Goal: Find specific page/section: Find specific page/section

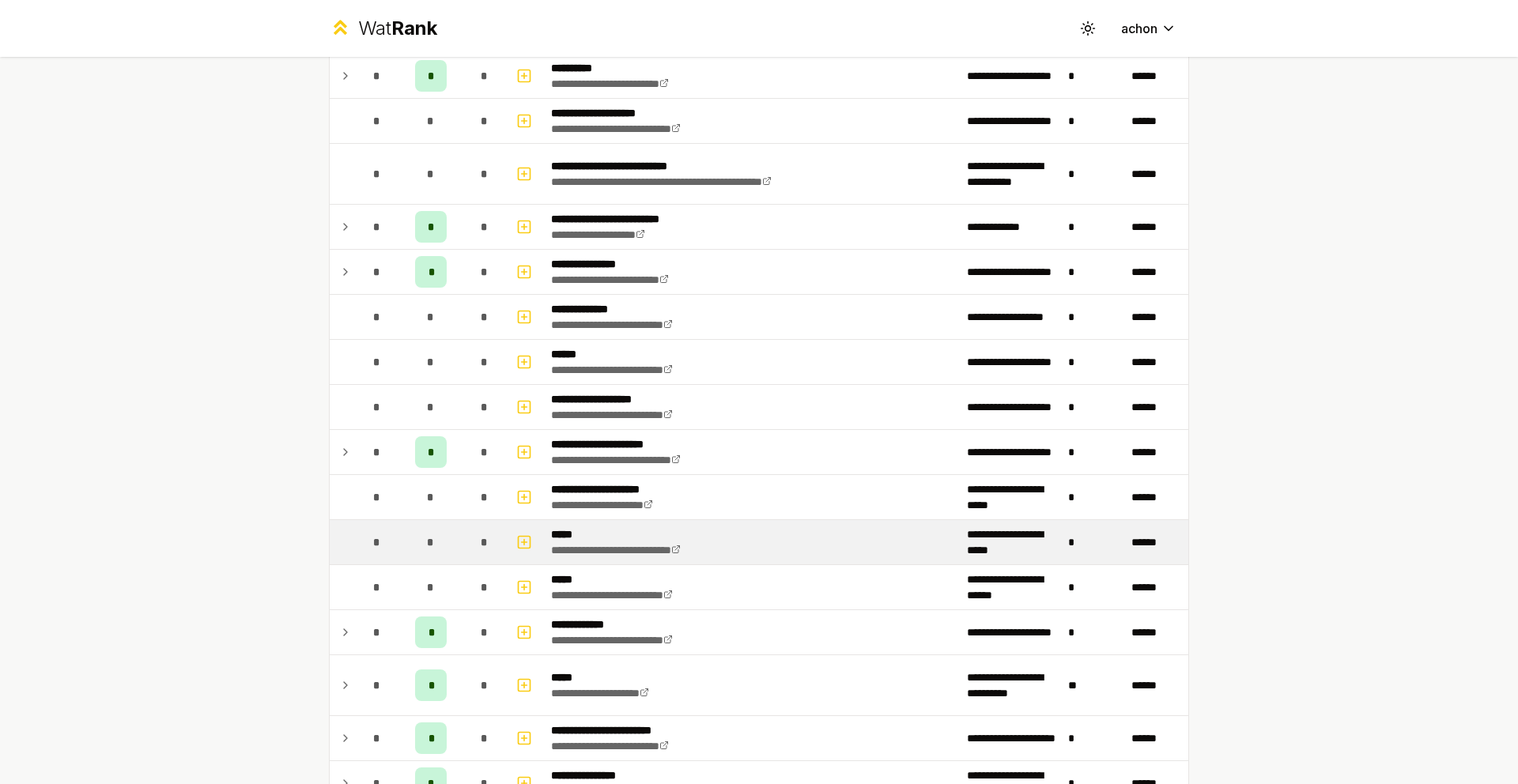
scroll to position [738, 0]
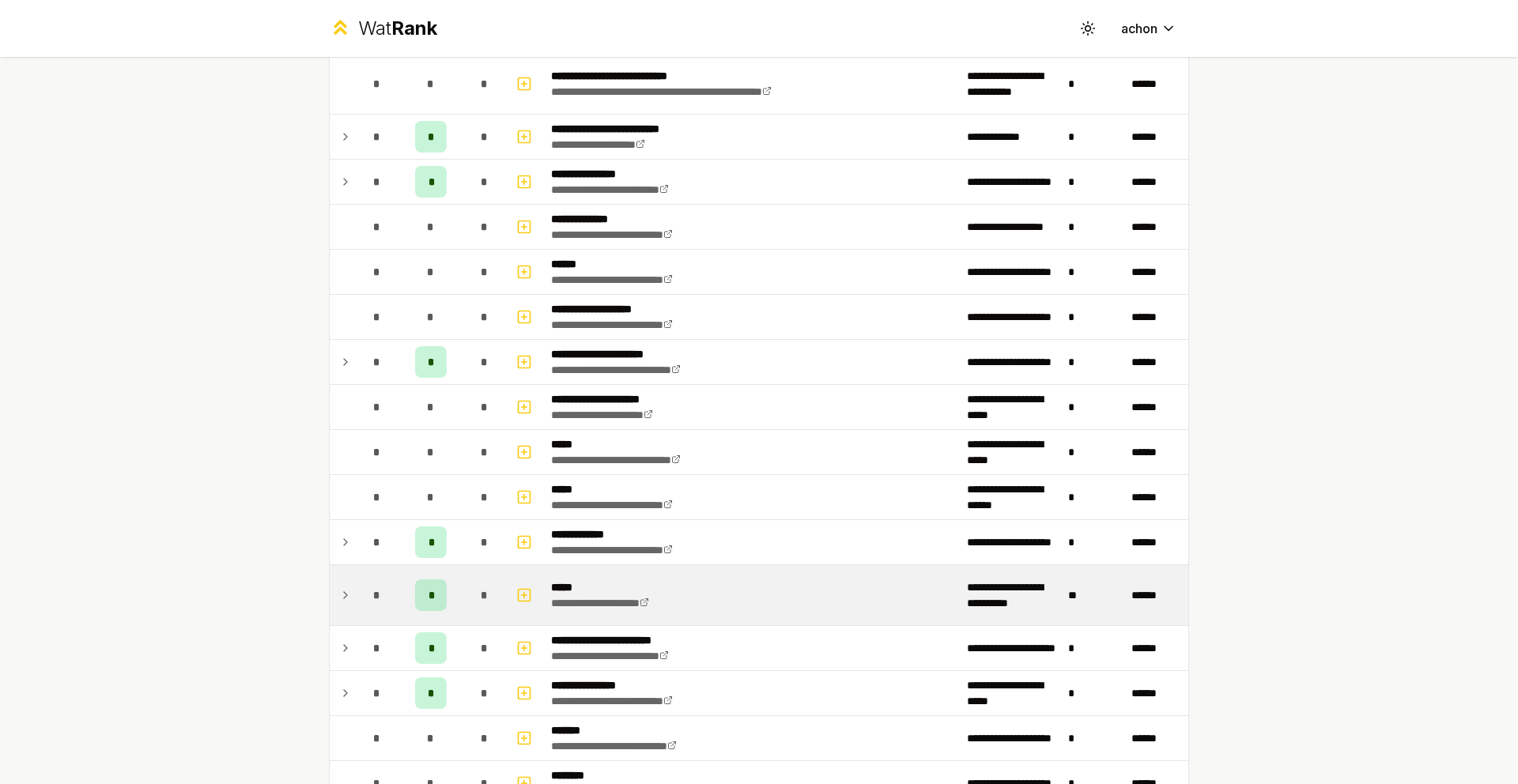
click at [339, 589] on icon at bounding box center [345, 595] width 13 height 19
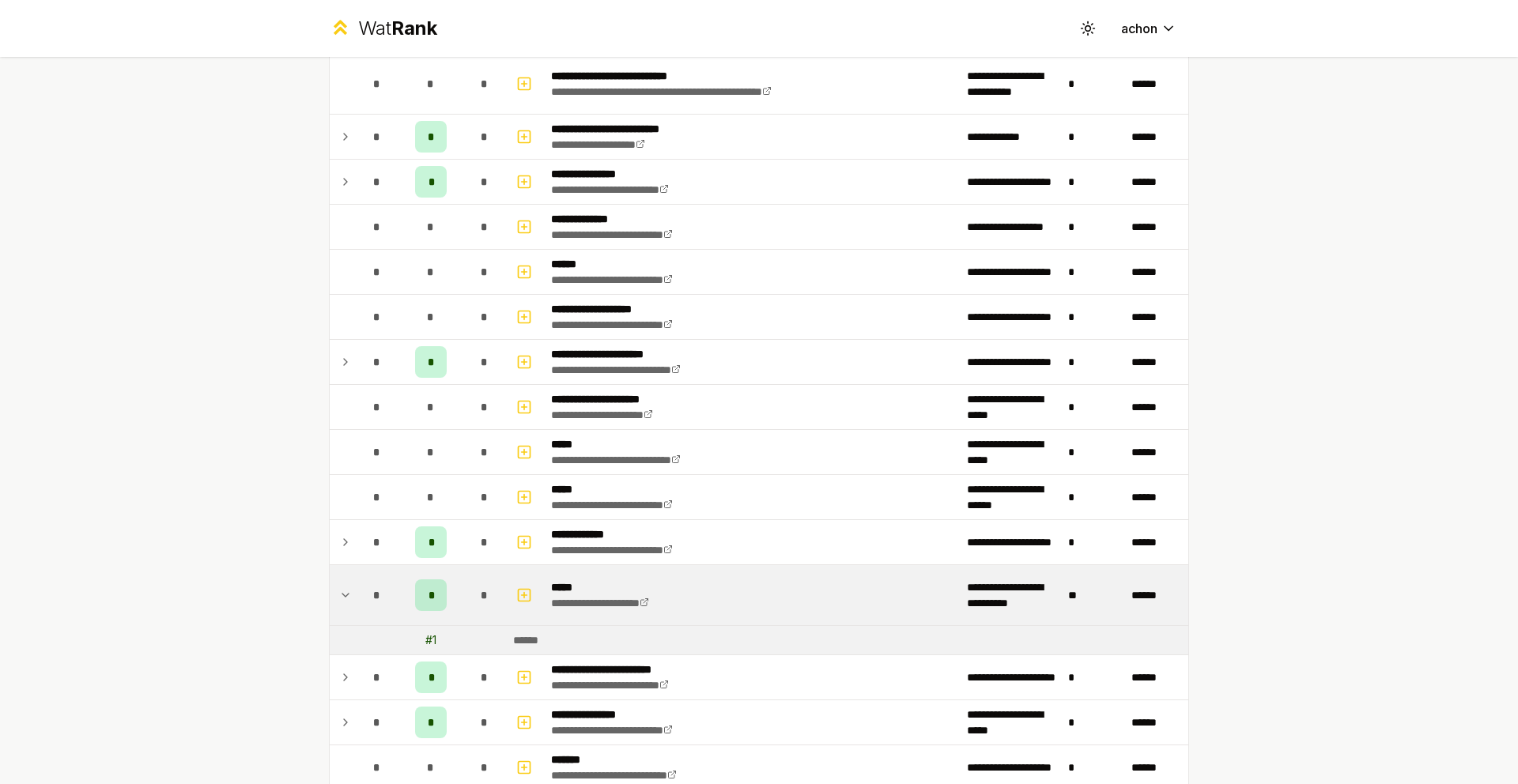
click at [339, 587] on icon at bounding box center [345, 595] width 13 height 19
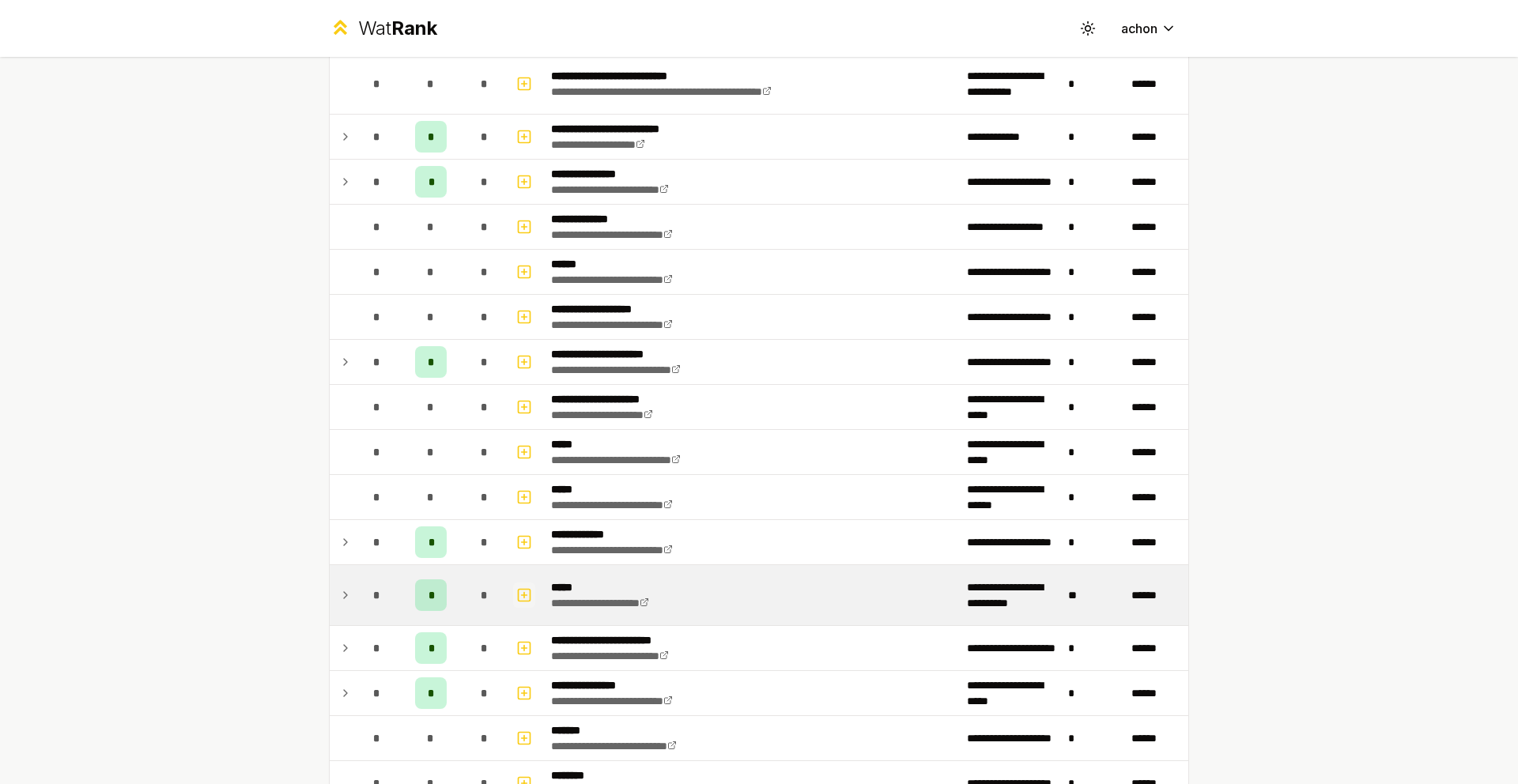
click at [519, 589] on rect "button" at bounding box center [525, 595] width 12 height 12
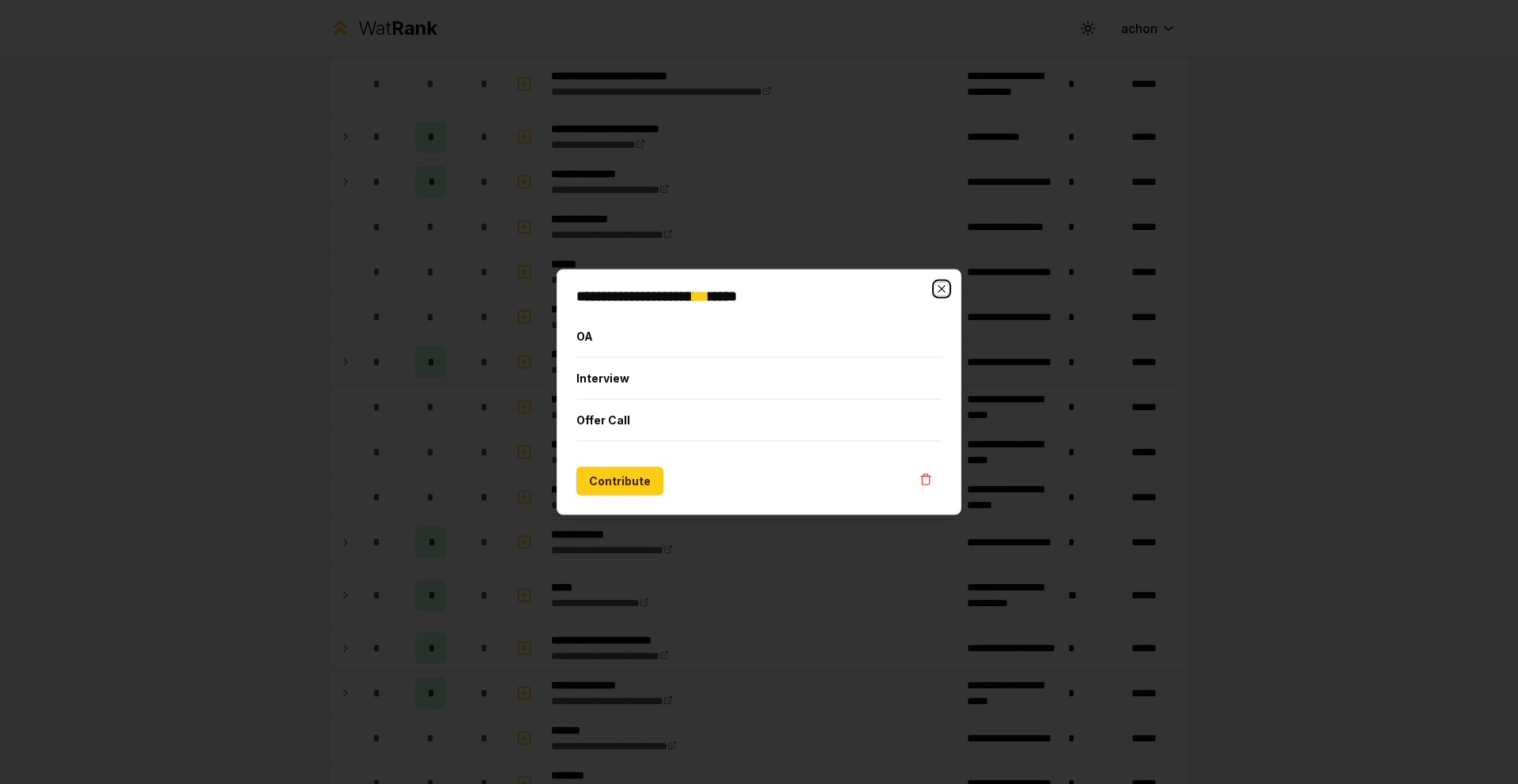
click at [941, 283] on icon "button" at bounding box center [941, 289] width 13 height 13
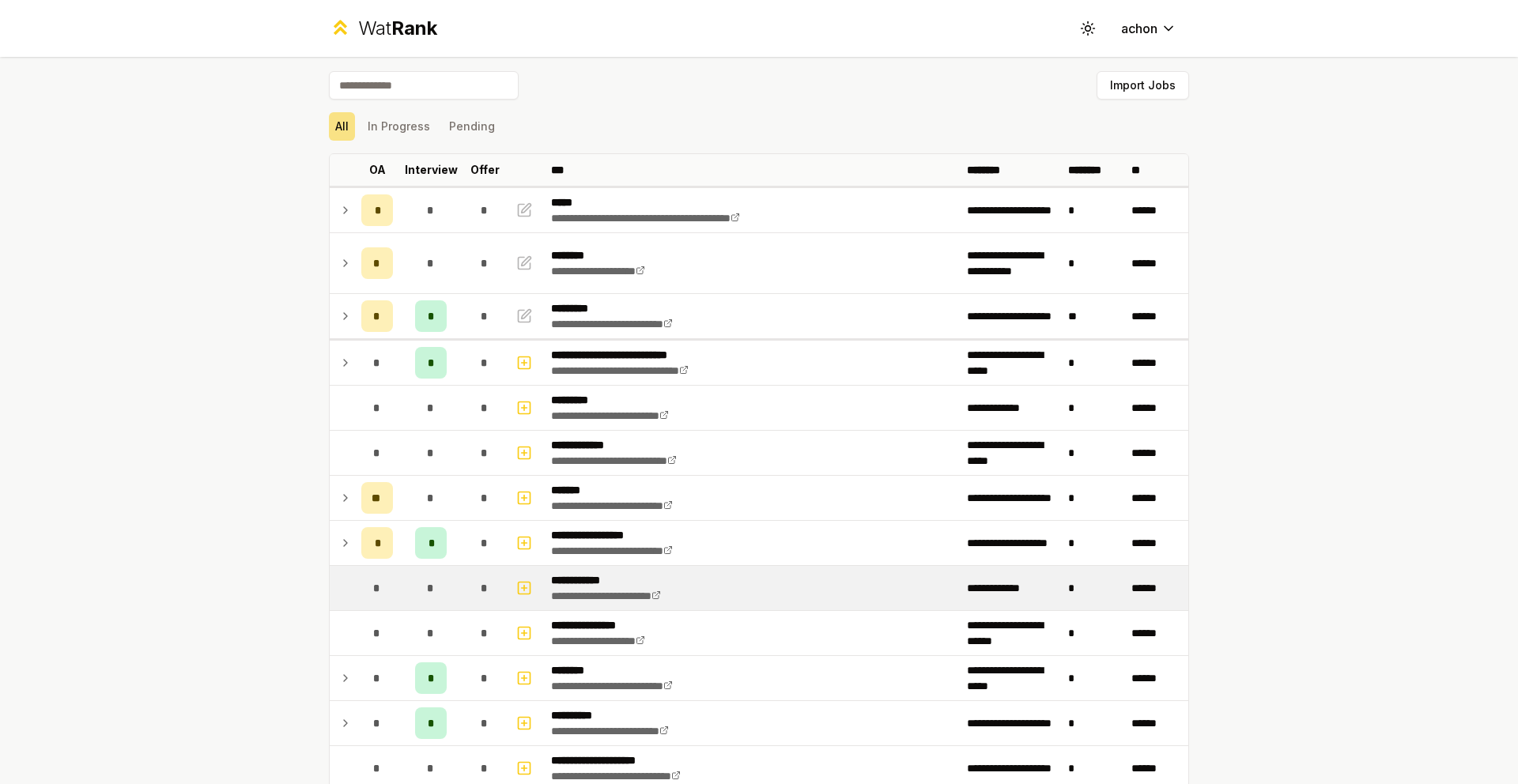
scroll to position [0, 0]
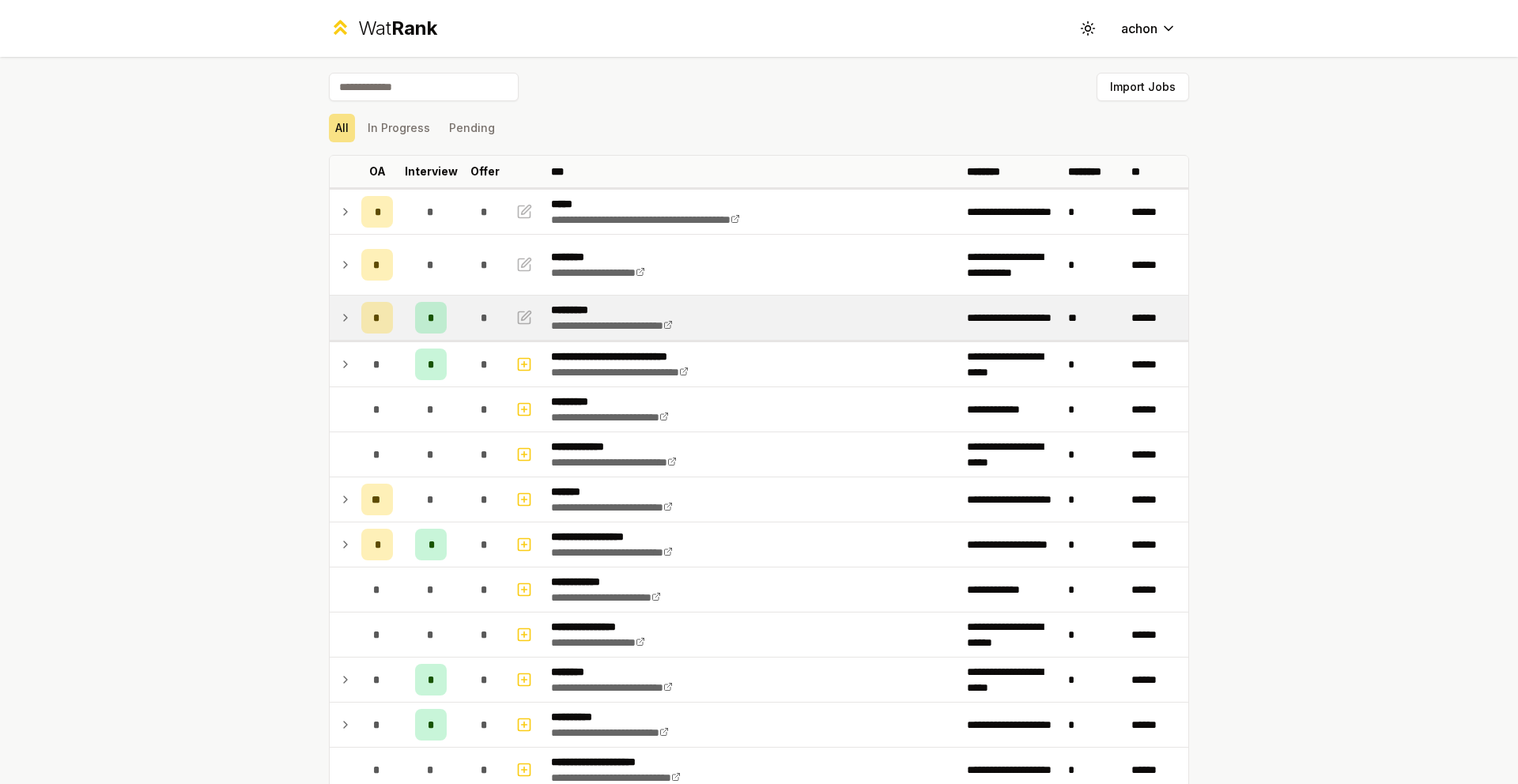
click at [345, 318] on icon at bounding box center [345, 318] width 13 height 19
click at [343, 316] on icon at bounding box center [345, 318] width 13 height 19
click at [344, 315] on icon at bounding box center [345, 318] width 13 height 19
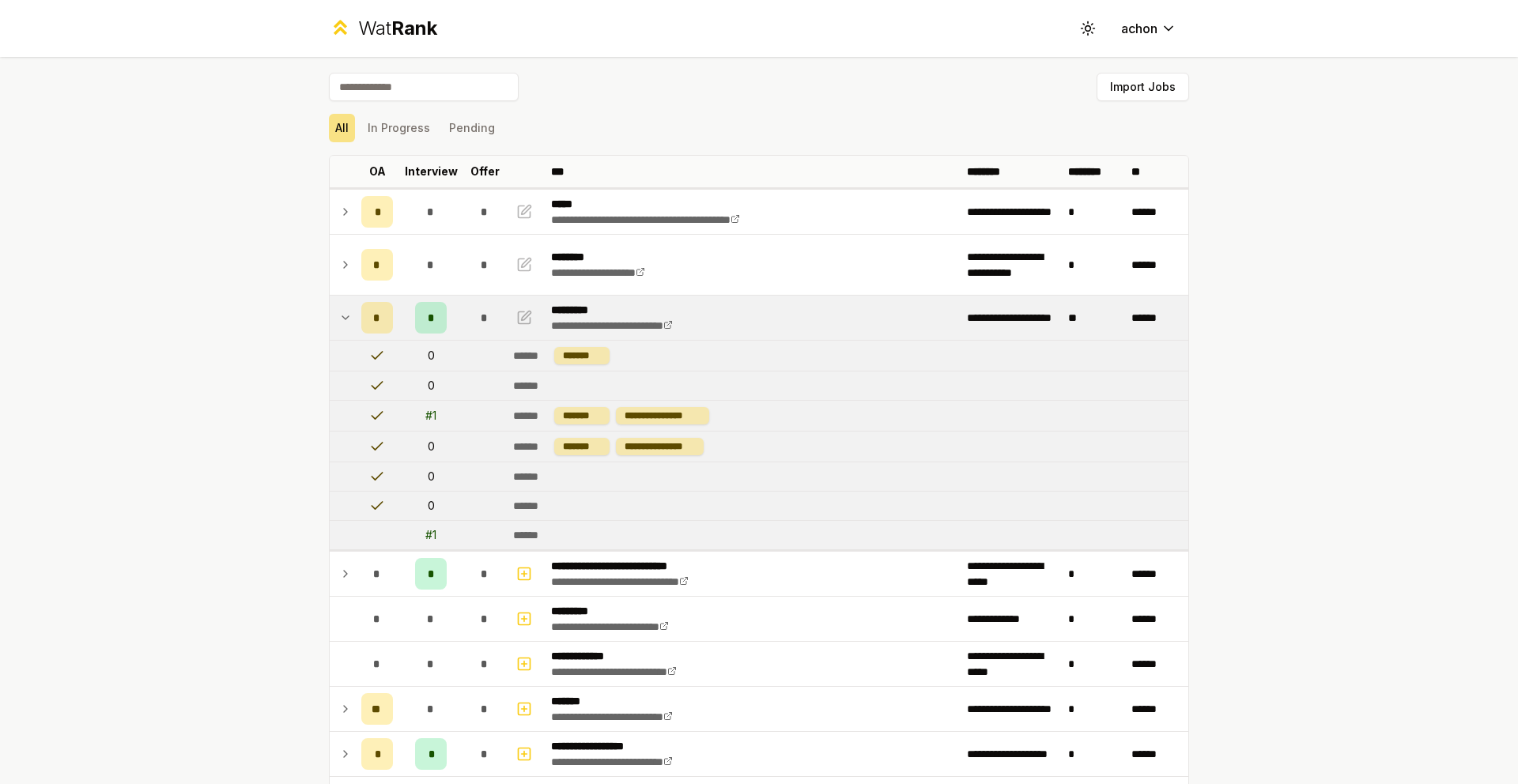
click at [342, 316] on icon at bounding box center [345, 318] width 6 height 3
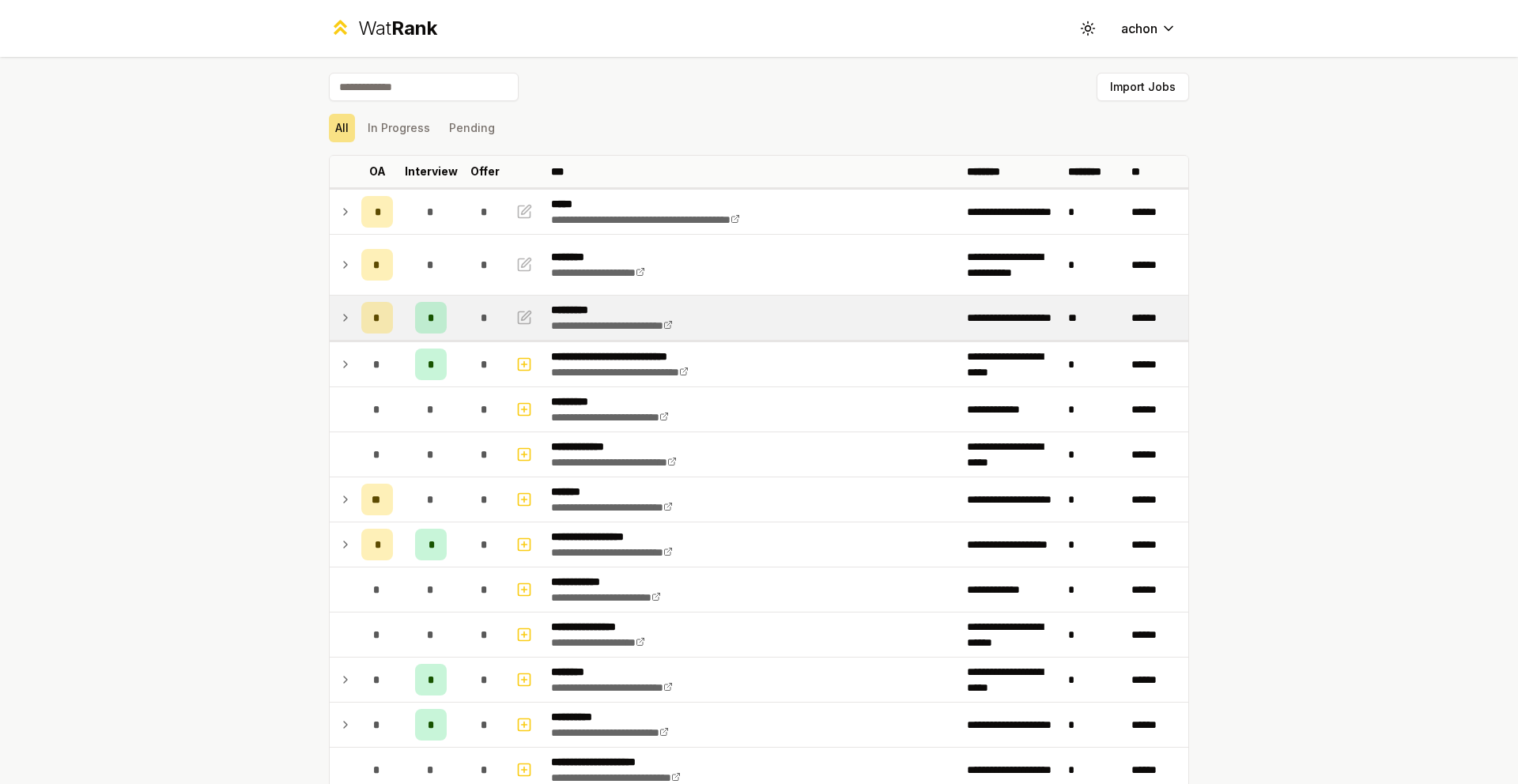
click at [342, 315] on icon at bounding box center [345, 318] width 13 height 19
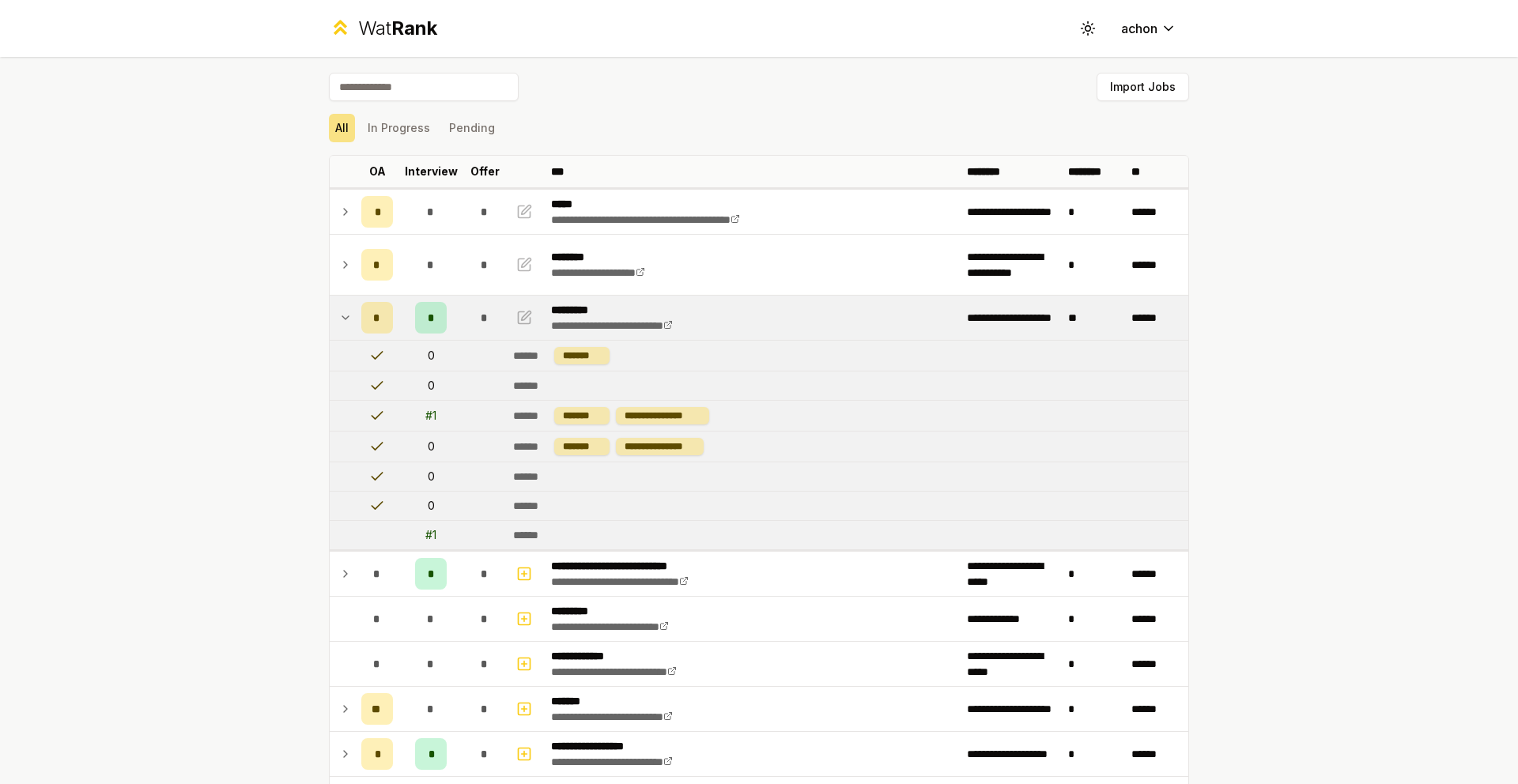
click at [342, 316] on icon at bounding box center [345, 318] width 6 height 3
